Goal: Answer question/provide support: Ask a question

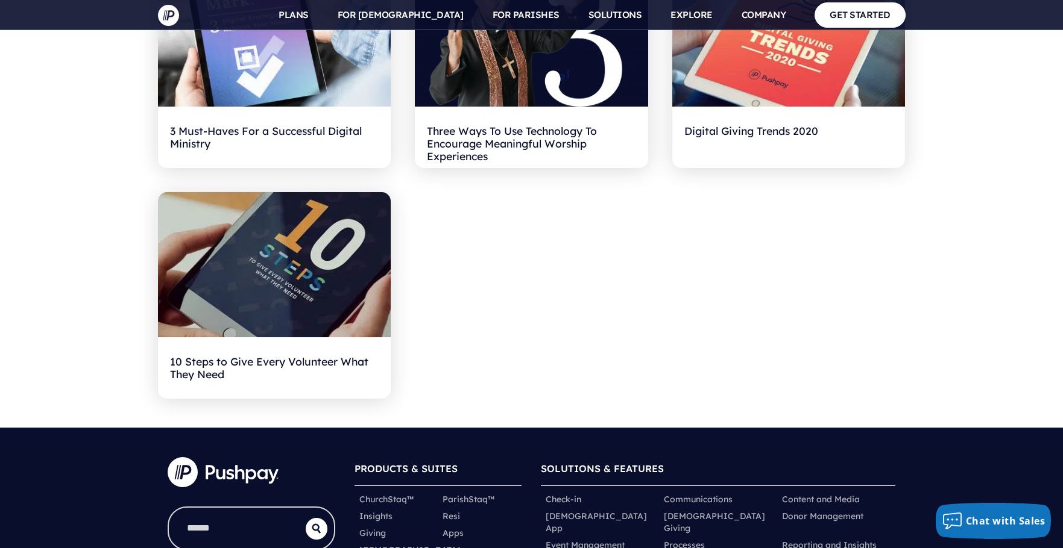
scroll to position [5424, 0]
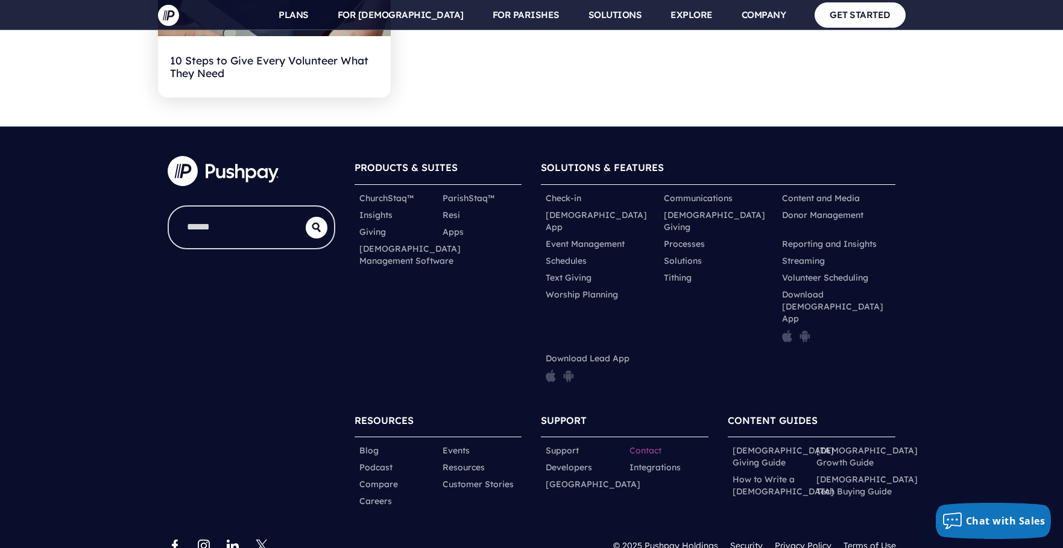
click at [654, 445] on link "Contact" at bounding box center [645, 451] width 32 height 12
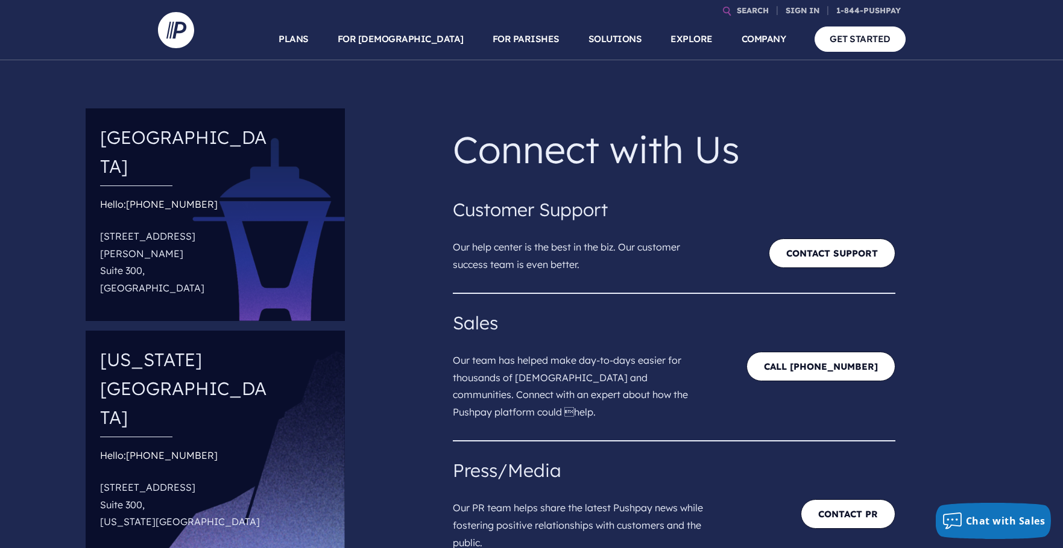
click at [565, 225] on p "Our help center is the best in the biz. Our customer success team is even bette…" at bounding box center [586, 251] width 266 height 54
click at [850, 250] on link "Contact Support" at bounding box center [831, 254] width 127 height 30
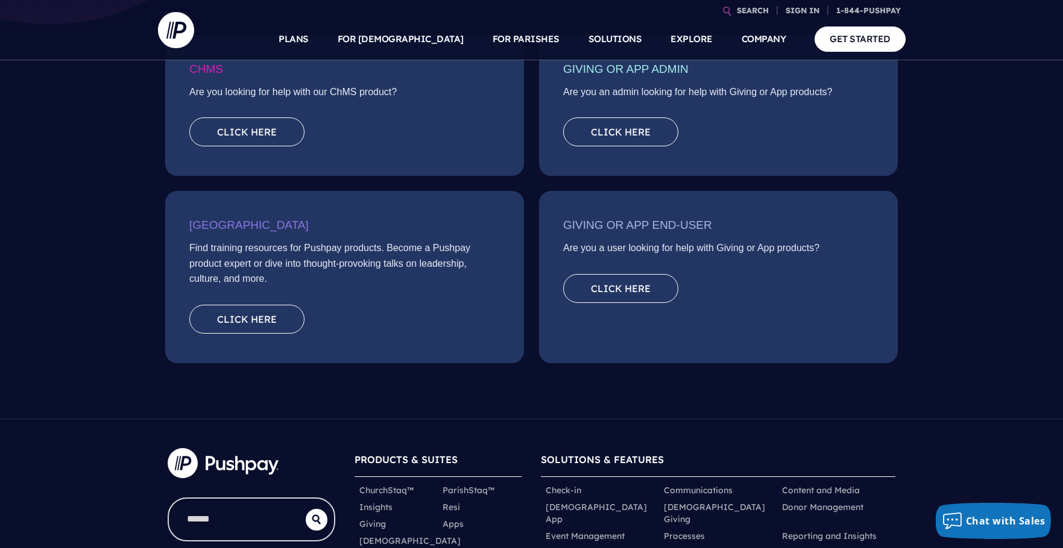
scroll to position [241, 0]
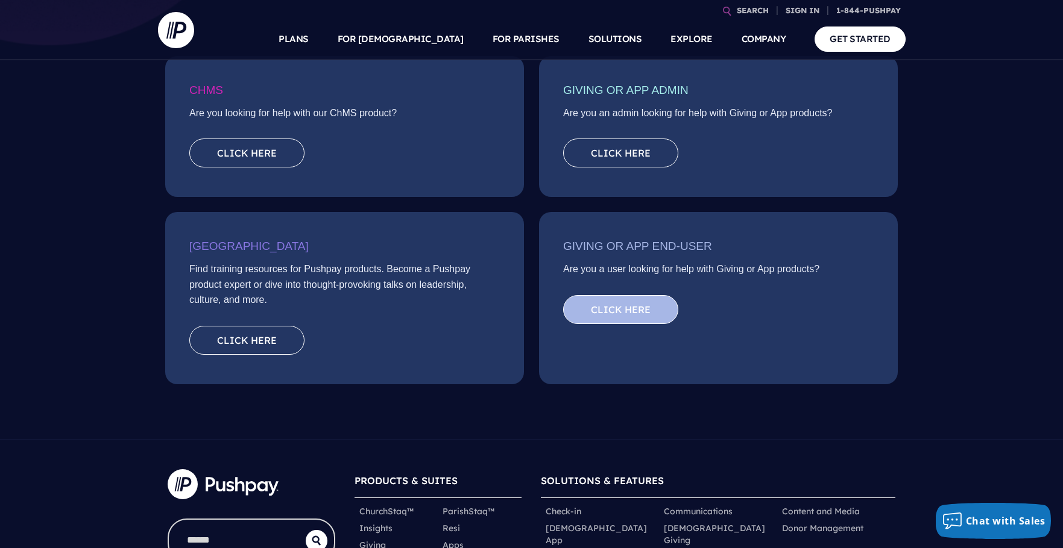
click at [611, 310] on link "Click here" at bounding box center [620, 309] width 115 height 29
click at [625, 121] on p "Are you an admin looking for help with Giving or App products?" at bounding box center [718, 116] width 310 height 22
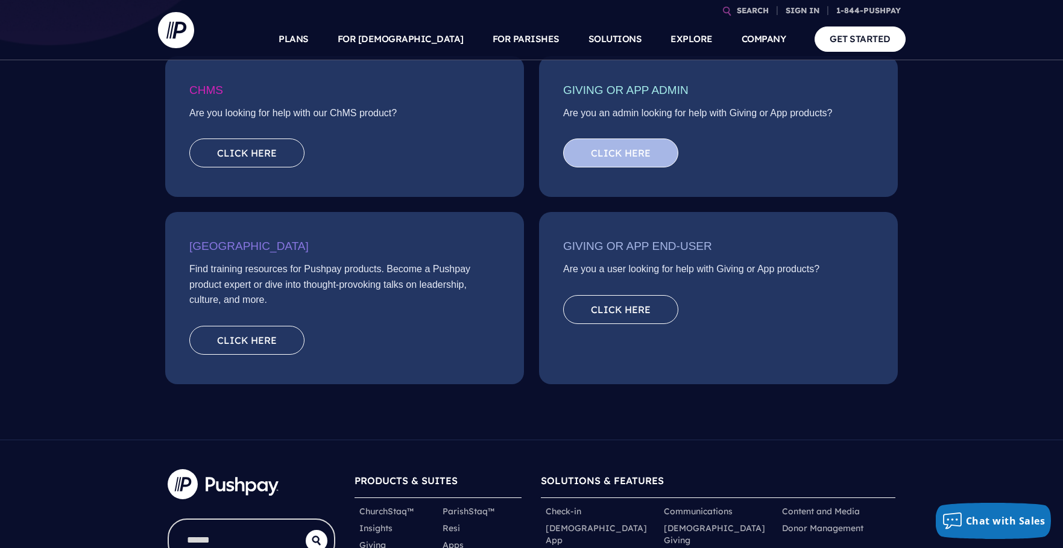
click at [621, 146] on link "Click here" at bounding box center [620, 153] width 115 height 29
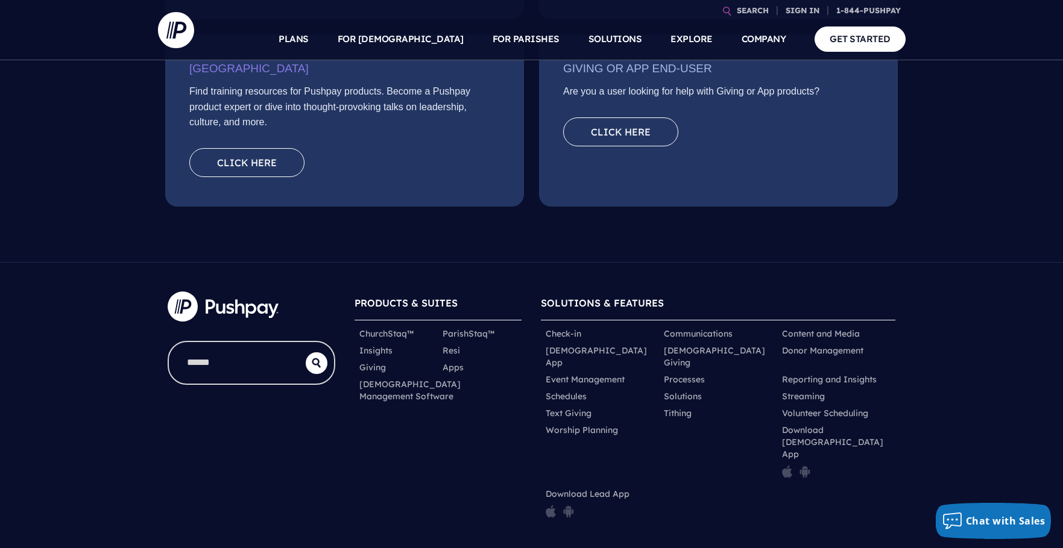
scroll to position [422, 0]
